Goal: Find specific page/section: Find specific page/section

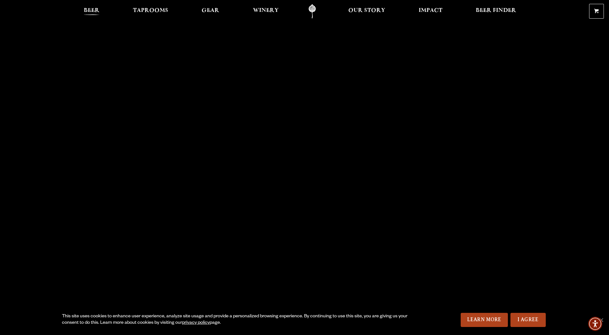
click at [89, 13] on span "Beer" at bounding box center [92, 10] width 16 height 5
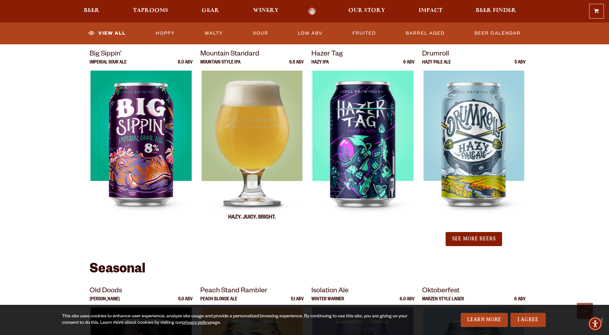
scroll to position [803, 0]
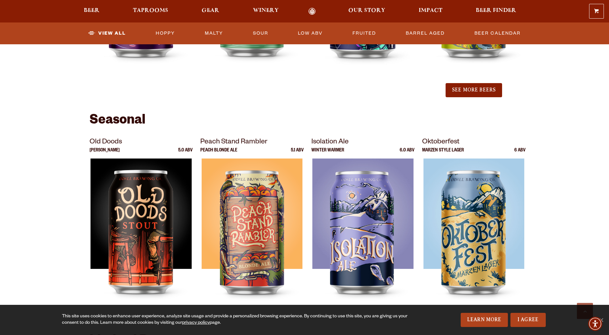
click at [574, 138] on section "Showing: 24 Beers Year Round Kernel Lager 4.7 ABV 90 Shilling Ale IPA" at bounding box center [304, 118] width 609 height 1286
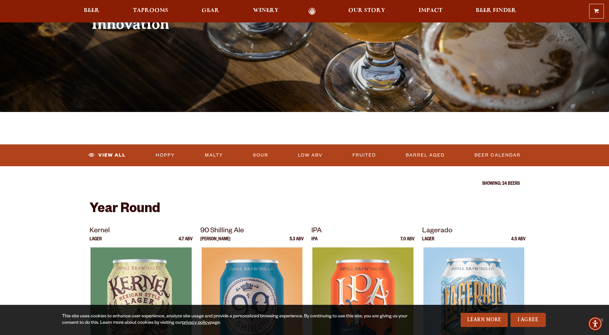
scroll to position [0, 0]
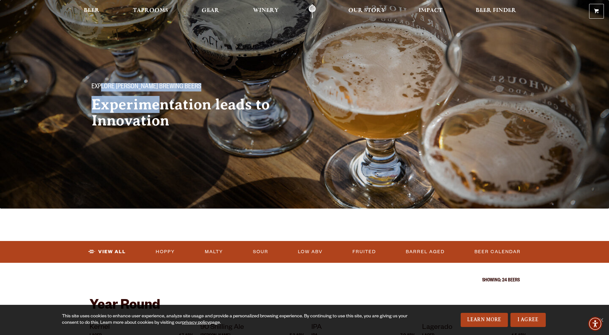
drag, startPoint x: 100, startPoint y: 84, endPoint x: 164, endPoint y: 102, distance: 66.7
click at [164, 102] on div "Explore Odell Brewing Beers Experimentation leads to Innovation" at bounding box center [192, 101] width 216 height 76
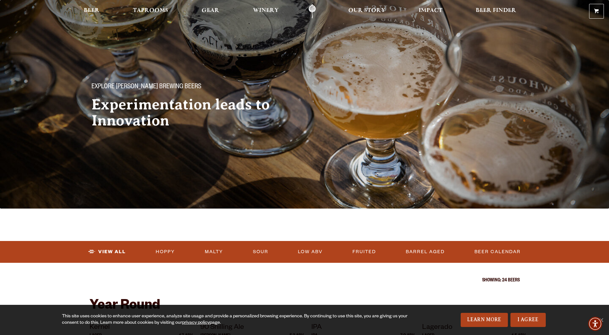
drag, startPoint x: 164, startPoint y: 102, endPoint x: 176, endPoint y: 134, distance: 34.4
click at [176, 134] on div "Explore Odell Brewing Beers Experimentation leads to Innovation" at bounding box center [192, 101] width 216 height 76
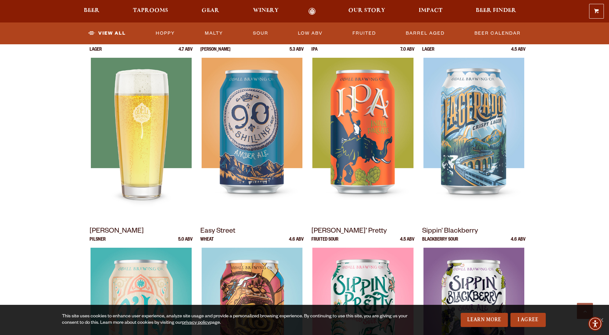
scroll to position [289, 0]
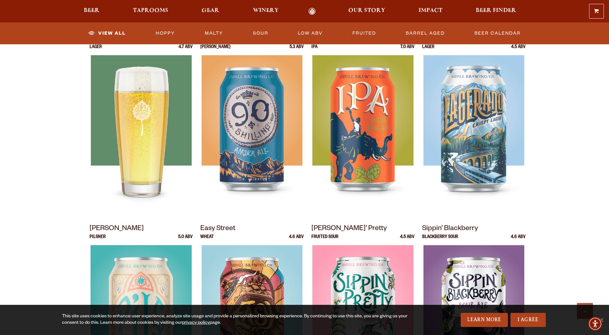
click at [137, 156] on img at bounding box center [141, 135] width 101 height 161
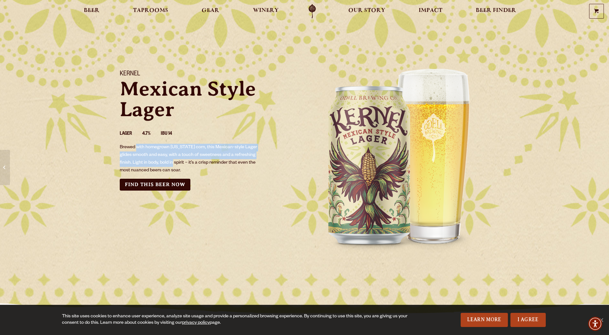
drag, startPoint x: 137, startPoint y: 147, endPoint x: 178, endPoint y: 162, distance: 43.5
click at [178, 162] on p "Brewed with homegrown [US_STATE] corn, this Mexican-style Lager glides smooth a…" at bounding box center [191, 159] width 142 height 31
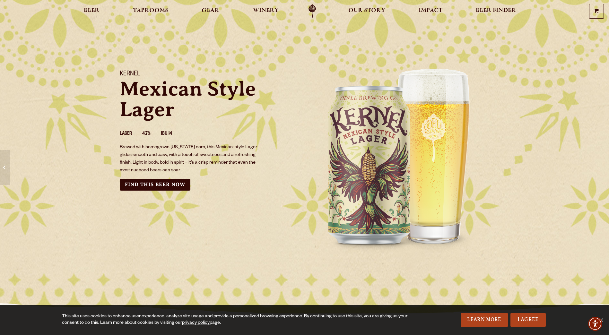
drag, startPoint x: 178, startPoint y: 162, endPoint x: 210, endPoint y: 182, distance: 38.9
click at [210, 182] on div "Kernel Mexican Style Lager Lager 4.7% IBU 14 Brewed with homegrown [US_STATE] c…" at bounding box center [208, 131] width 193 height 136
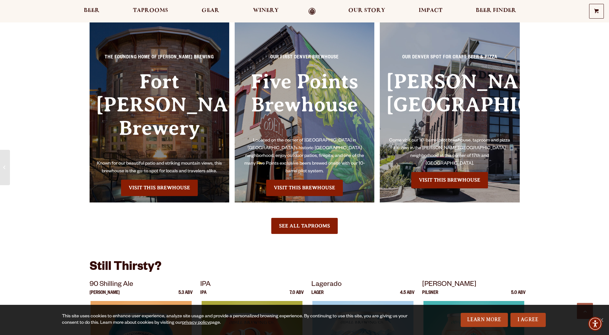
scroll to position [610, 0]
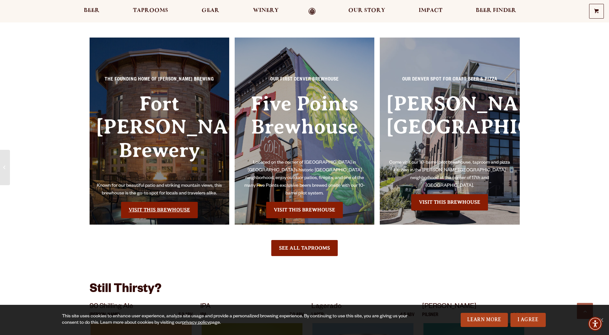
click at [162, 202] on link "Visit this Brewhouse" at bounding box center [159, 210] width 77 height 16
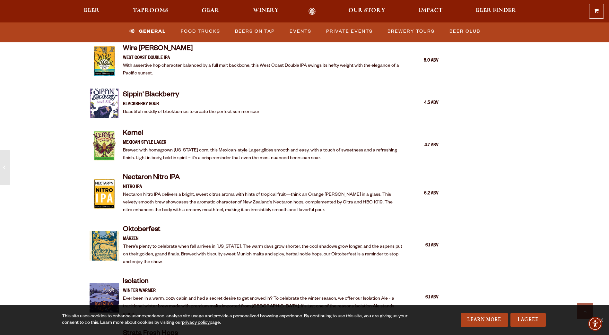
scroll to position [964, 0]
